Goal: Task Accomplishment & Management: Use online tool/utility

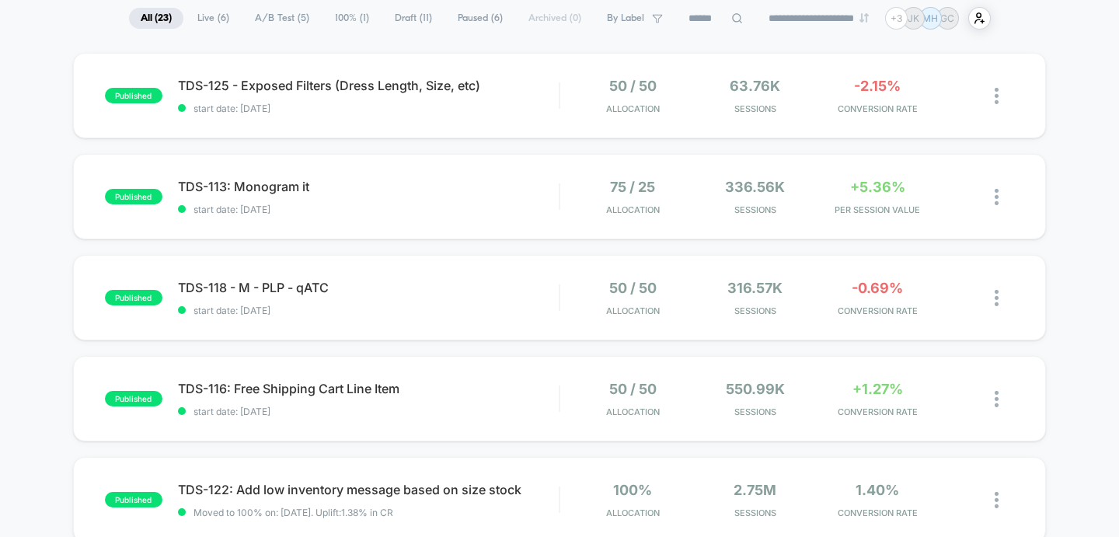
scroll to position [273, 0]
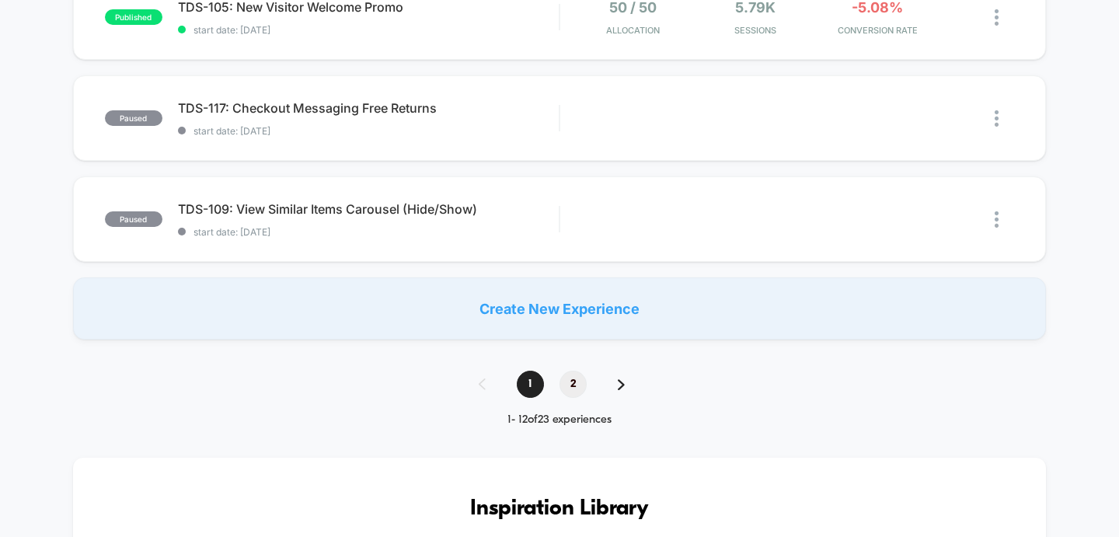
click at [578, 391] on span "2" at bounding box center [573, 384] width 27 height 27
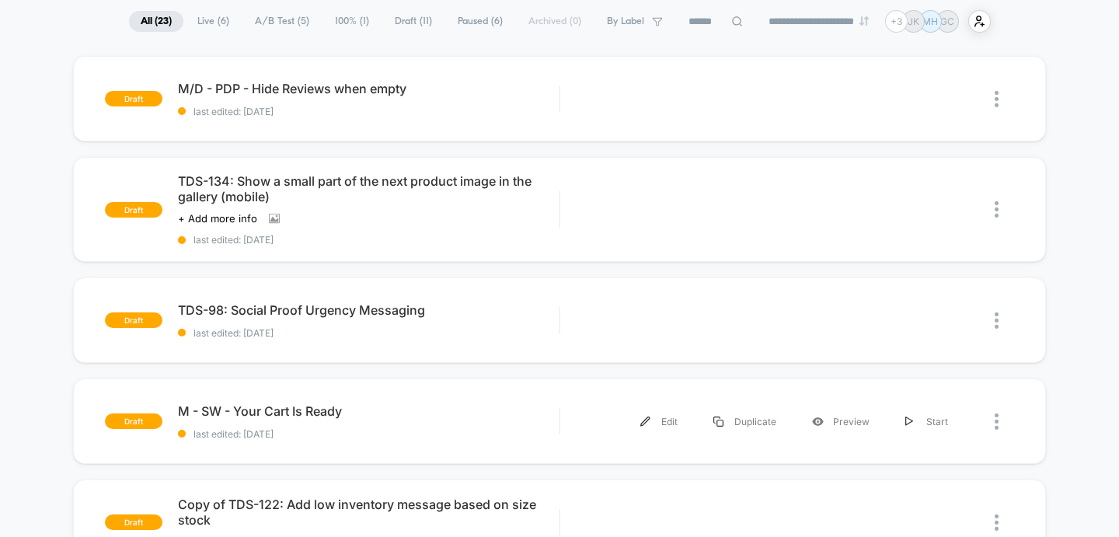
scroll to position [40, 0]
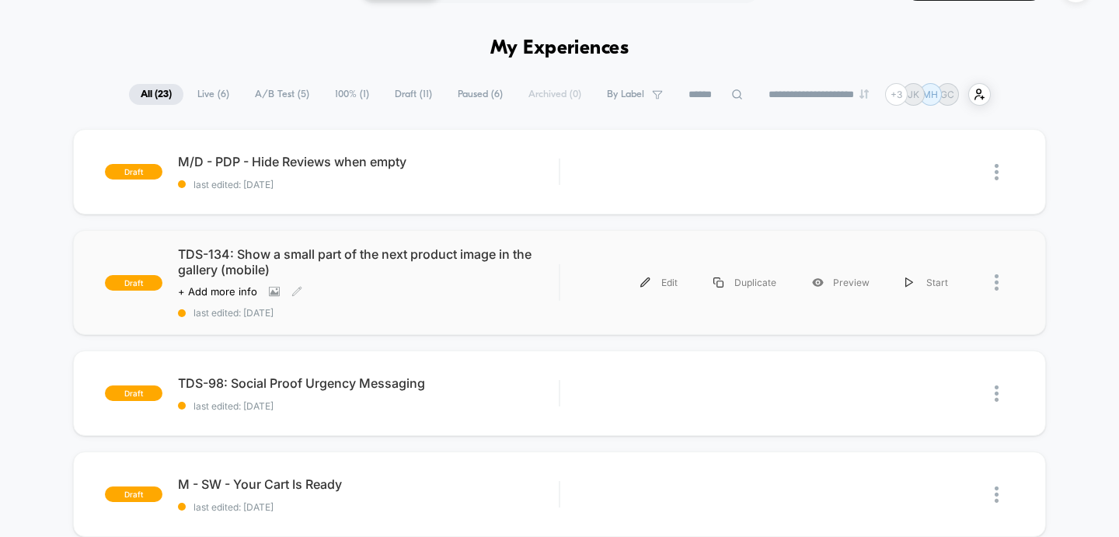
click at [359, 254] on span "TDS-134: Show a small part of the next product image in the gallery (mobile)" at bounding box center [369, 261] width 382 height 31
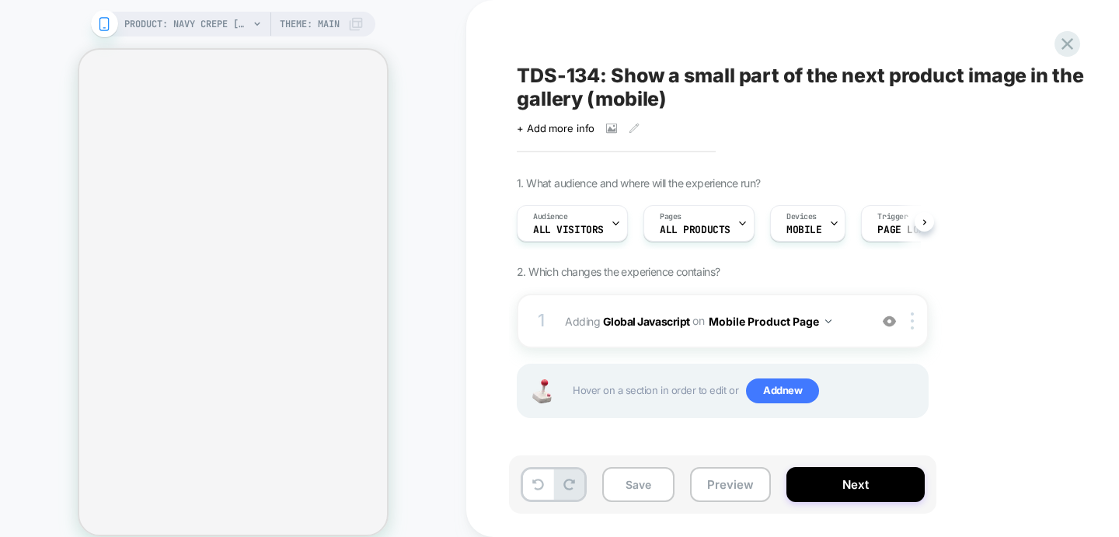
scroll to position [0, 1]
click at [727, 491] on button "Preview" at bounding box center [730, 484] width 81 height 35
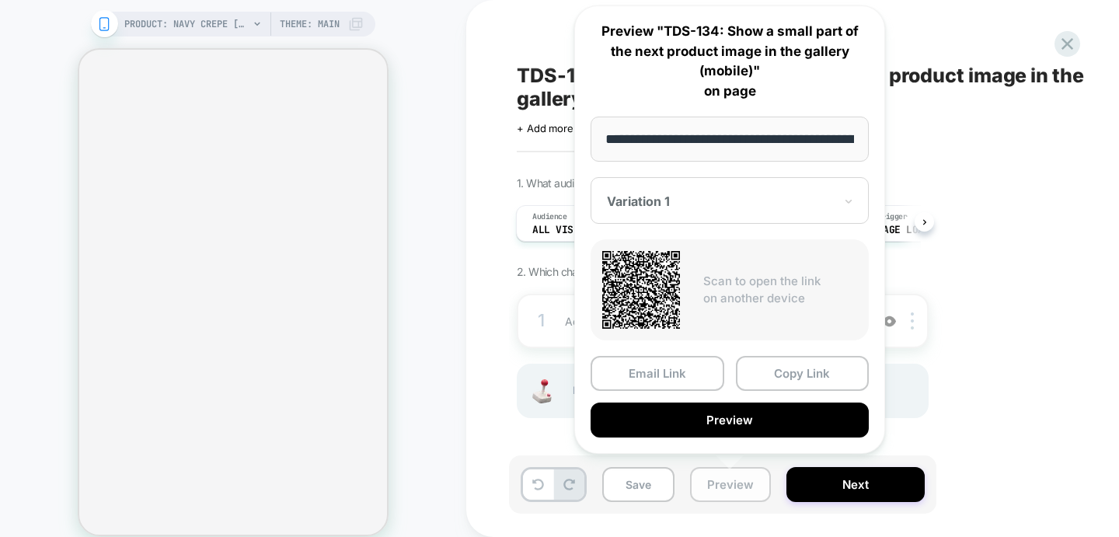
scroll to position [0, 243]
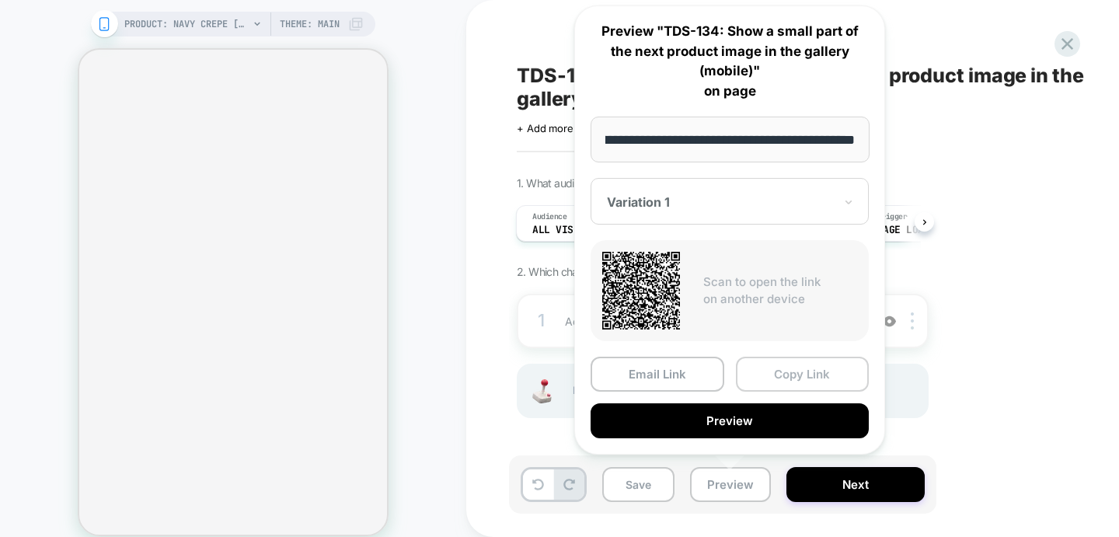
click at [811, 375] on button "Copy Link" at bounding box center [803, 374] width 134 height 35
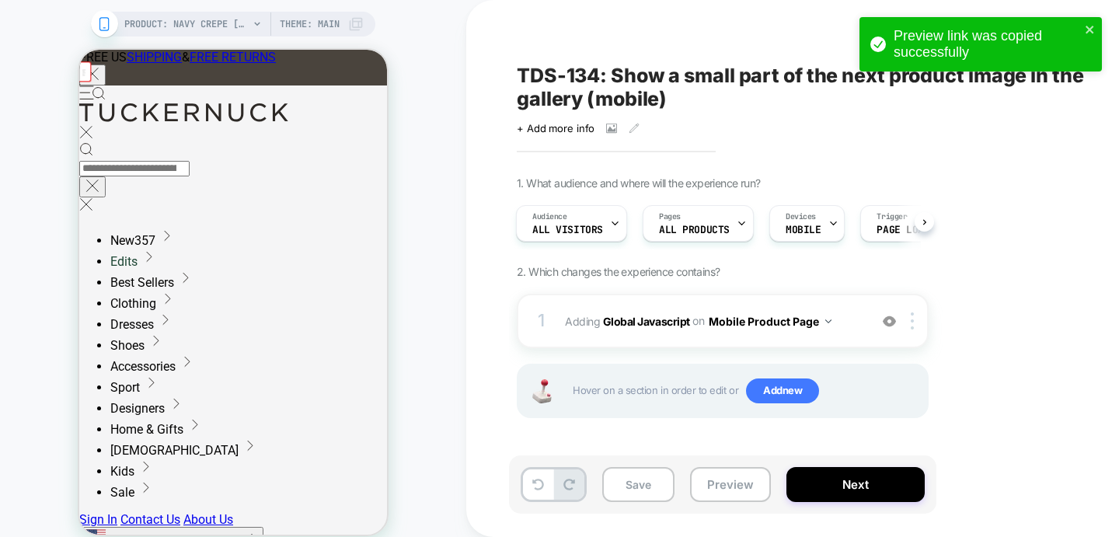
scroll to position [0, 0]
click at [0, 0] on button "Preview" at bounding box center [0, 0] width 0 height 0
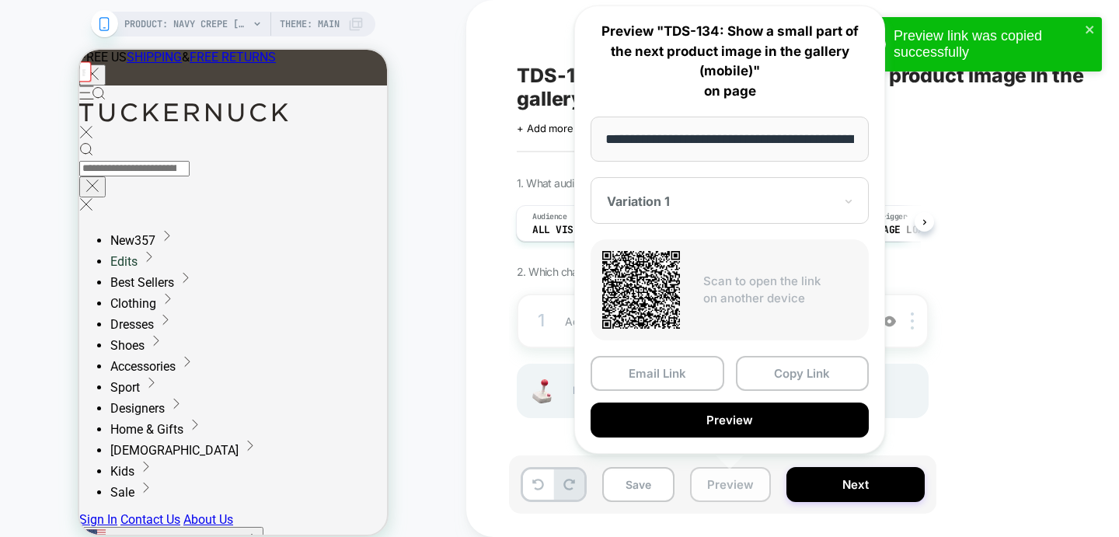
scroll to position [0, 243]
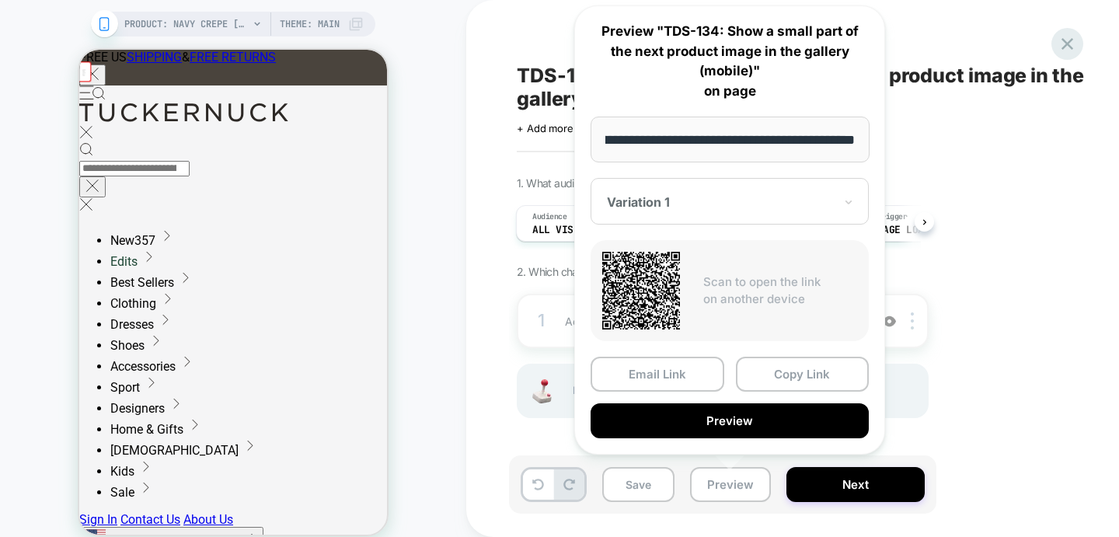
click at [1074, 42] on icon at bounding box center [1067, 43] width 21 height 21
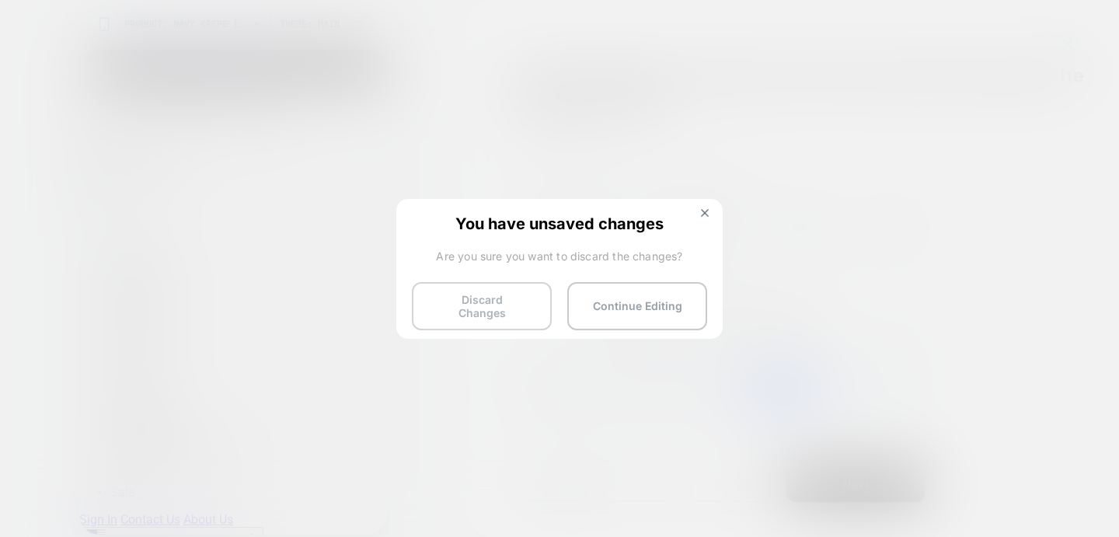
click at [434, 305] on button "Discard Changes" at bounding box center [482, 306] width 140 height 48
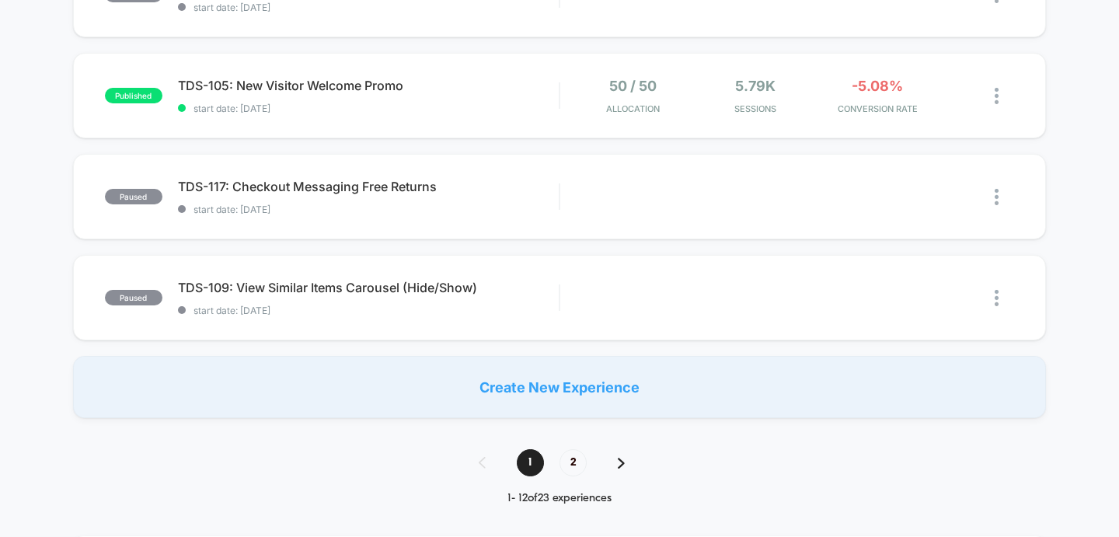
scroll to position [1024, 0]
click at [577, 467] on span "2" at bounding box center [573, 464] width 27 height 27
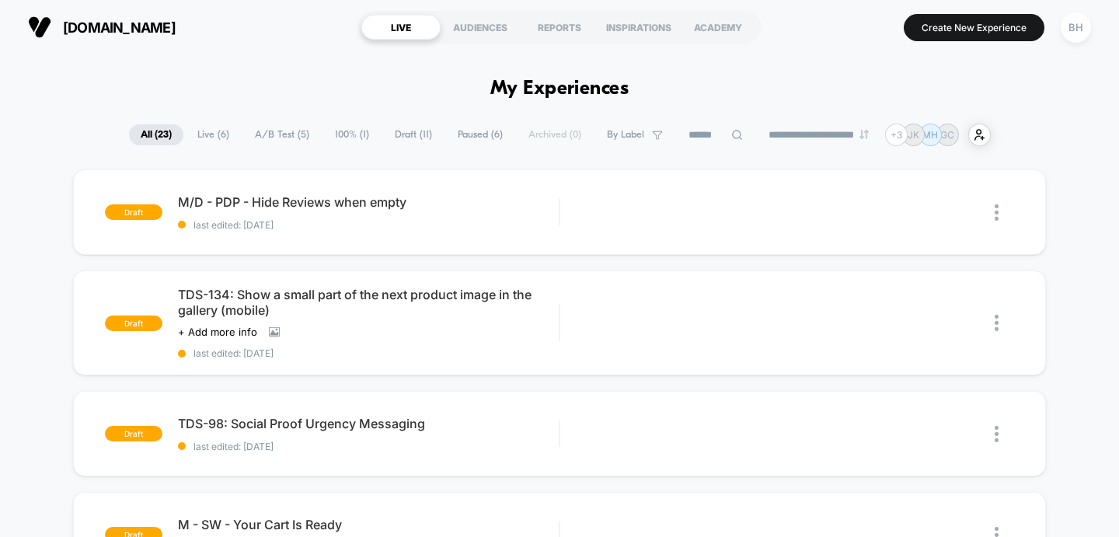
scroll to position [9, 0]
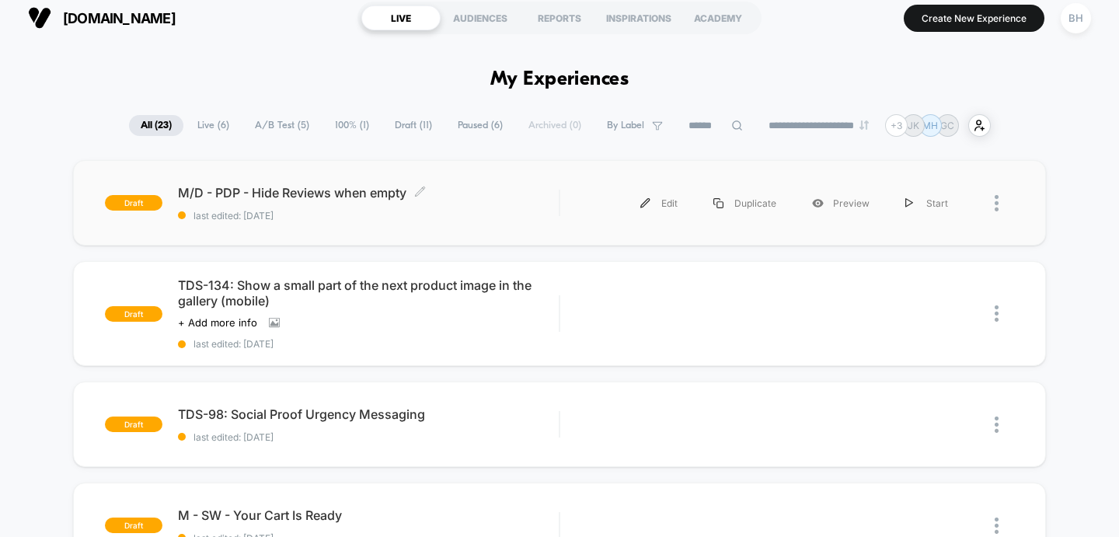
click at [309, 199] on span "M/D - PDP - Hide Reviews when empty Click to edit experience details" at bounding box center [369, 193] width 382 height 16
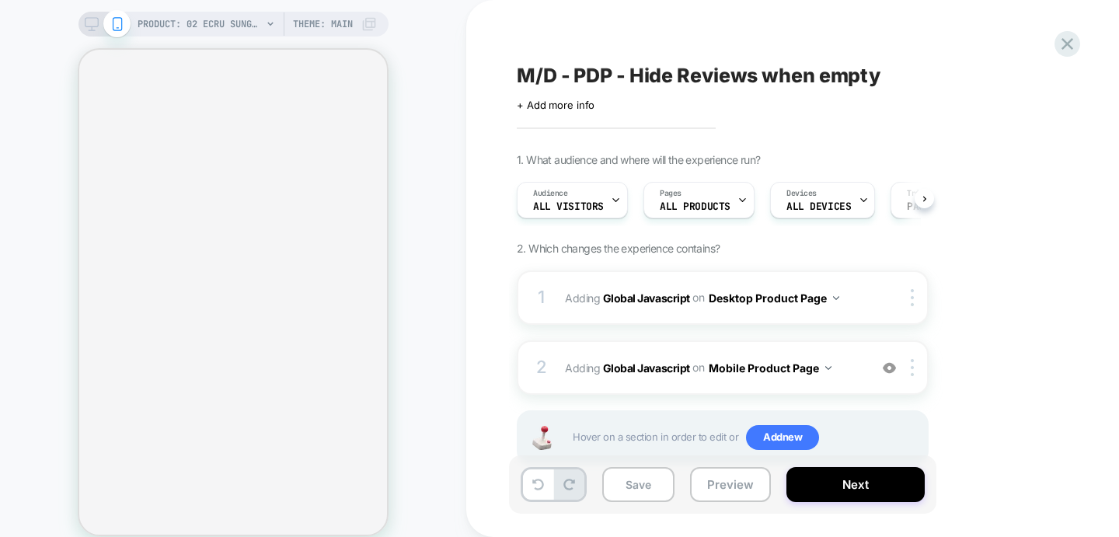
scroll to position [0, 1]
click at [749, 487] on button "Preview" at bounding box center [730, 484] width 81 height 35
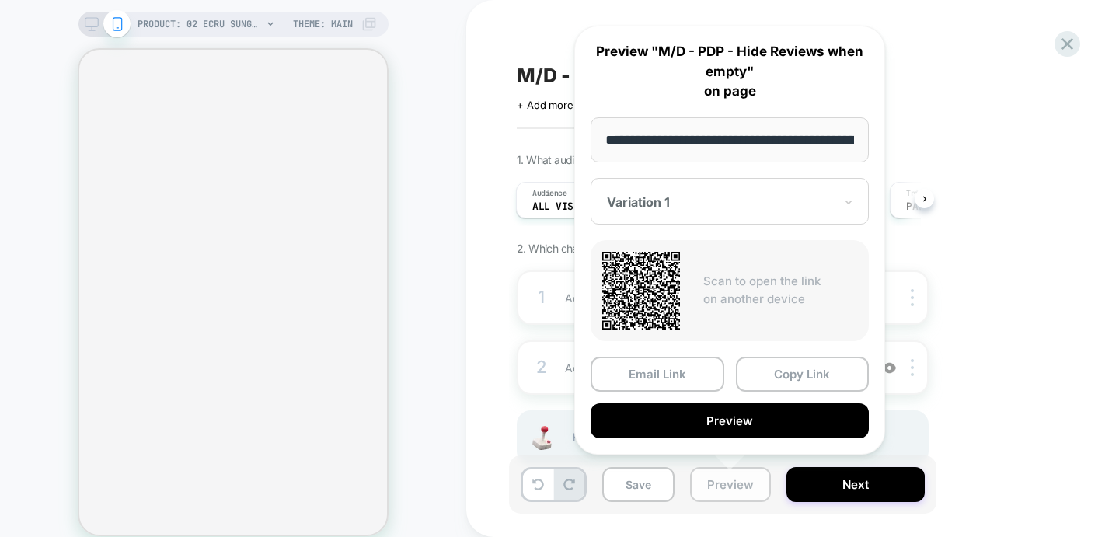
scroll to position [0, 169]
click at [825, 379] on button "Copy Link" at bounding box center [803, 375] width 134 height 35
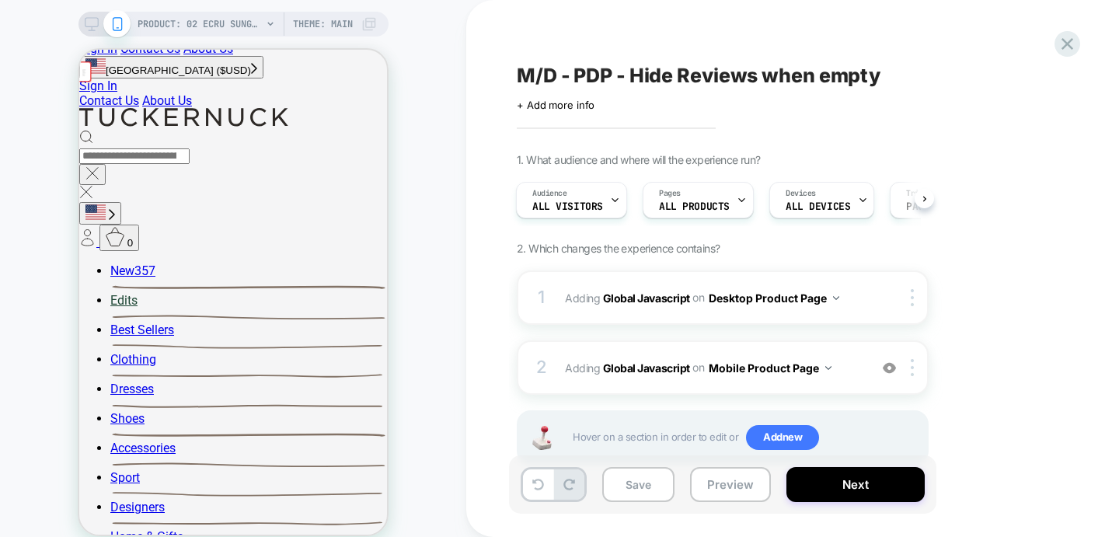
scroll to position [0, 0]
click at [737, 493] on button "Preview" at bounding box center [730, 484] width 81 height 35
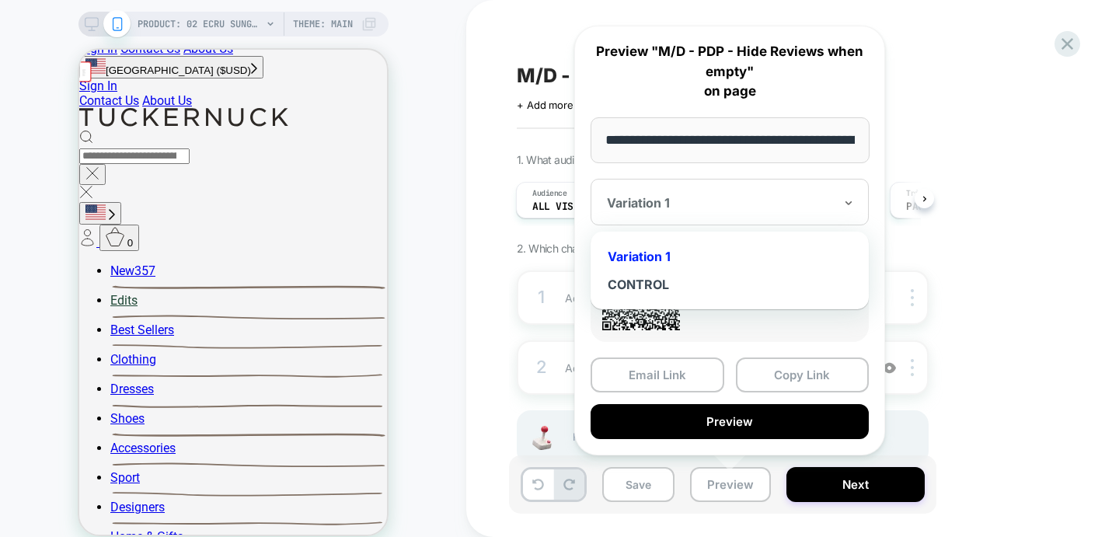
click at [696, 200] on div at bounding box center [720, 203] width 227 height 16
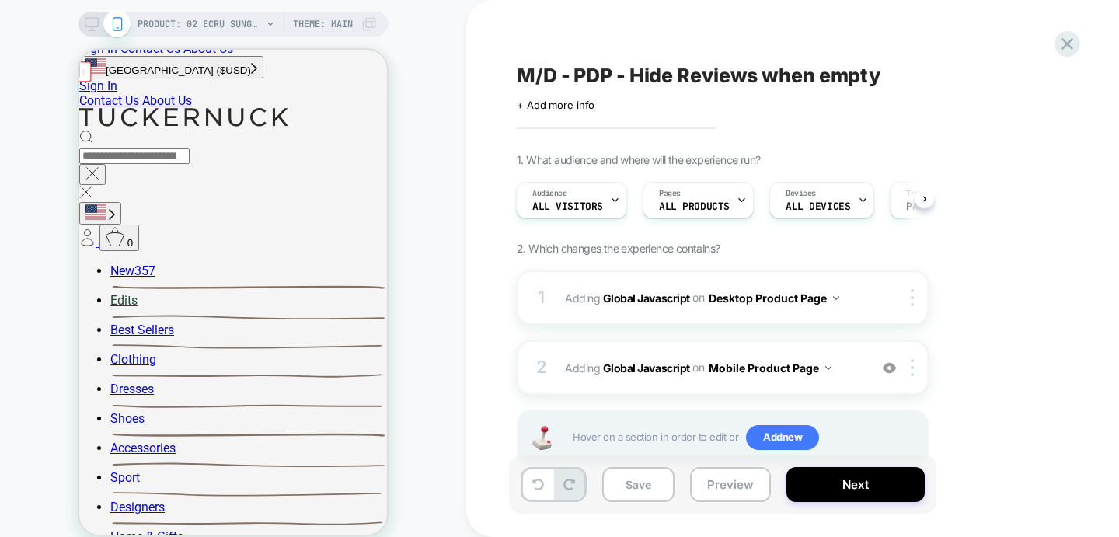
click at [1094, 340] on div "M/D - PDP - Hide Reviews when empty Click to edit experience details + Add more…" at bounding box center [808, 268] width 583 height 537
